Goal: Task Accomplishment & Management: Use online tool/utility

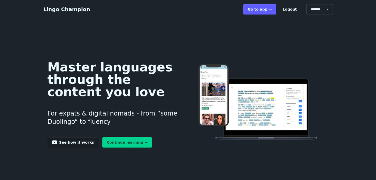
click at [266, 11] on link "Go to app ➝" at bounding box center [259, 9] width 33 height 10
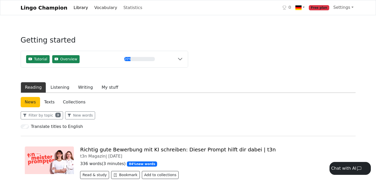
click at [96, 10] on link "Vocabulary" at bounding box center [105, 8] width 27 height 10
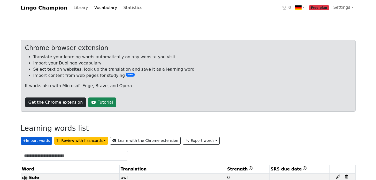
click at [35, 141] on button "+ Import words" at bounding box center [37, 141] width 32 height 8
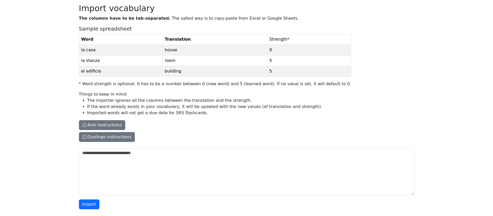
scroll to position [39, 0]
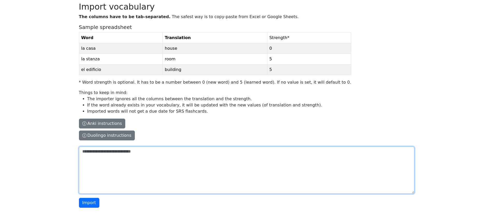
click at [120, 178] on textarea "The columns have to be tab-separated. The safest way is to copy-paste from Exce…" at bounding box center [246, 169] width 335 height 47
paste textarea "**********"
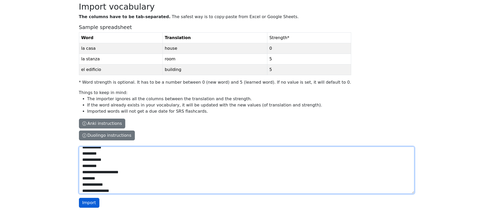
type textarea "**********"
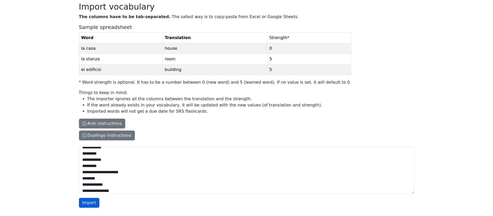
click at [86, 200] on button "Import" at bounding box center [89, 203] width 20 height 10
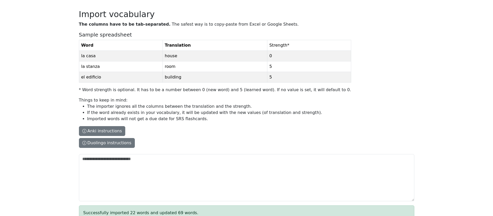
scroll to position [0, 0]
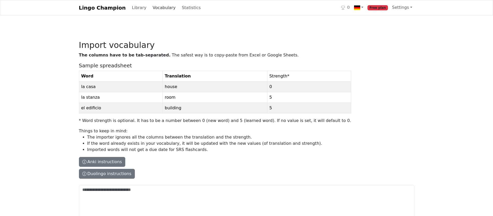
click at [153, 5] on link "Vocabulary" at bounding box center [163, 8] width 27 height 10
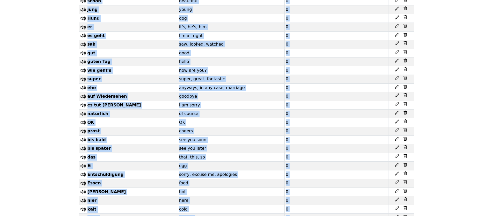
scroll to position [785, 0]
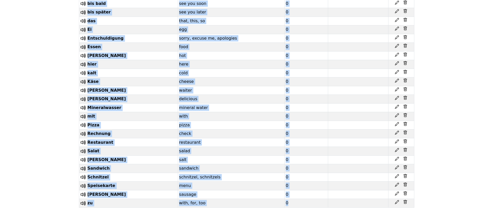
drag, startPoint x: 80, startPoint y: 83, endPoint x: 205, endPoint y: 229, distance: 192.2
copy div "Word Translation Strength SRS due date Eule owl 0 lag lied, was lying, lay 0 gr…"
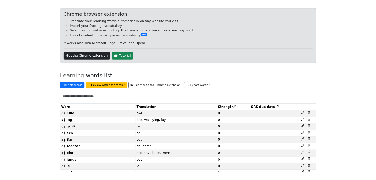
scroll to position [0, 0]
